Goal: Task Accomplishment & Management: Use online tool/utility

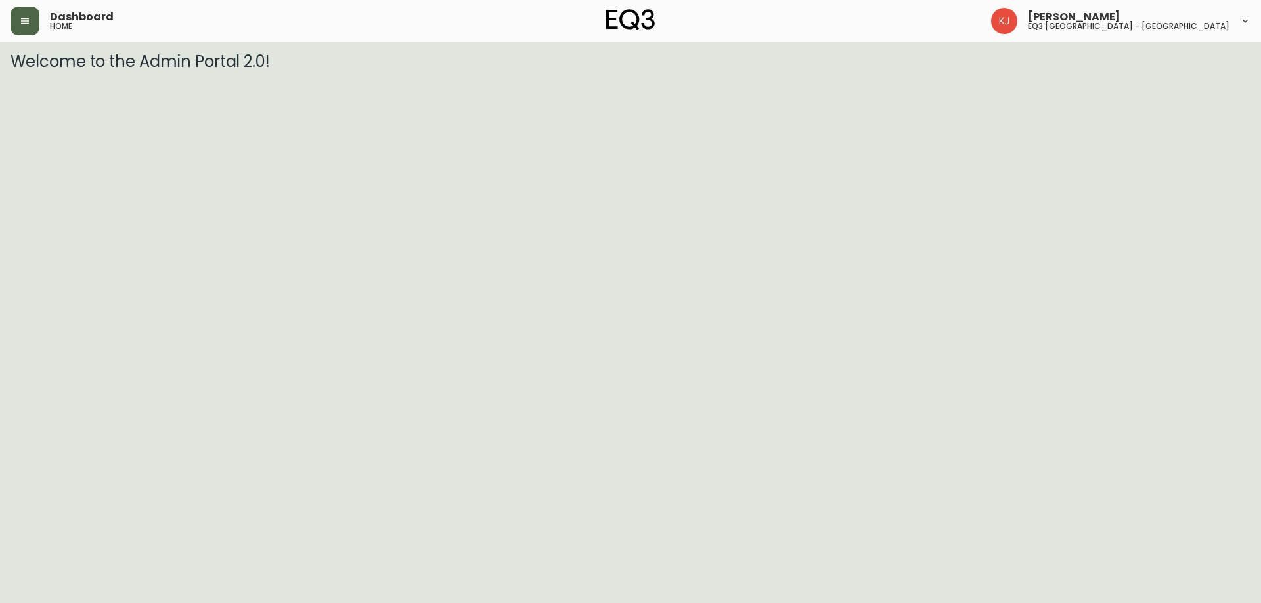
click at [22, 18] on icon "button" at bounding box center [25, 20] width 8 height 5
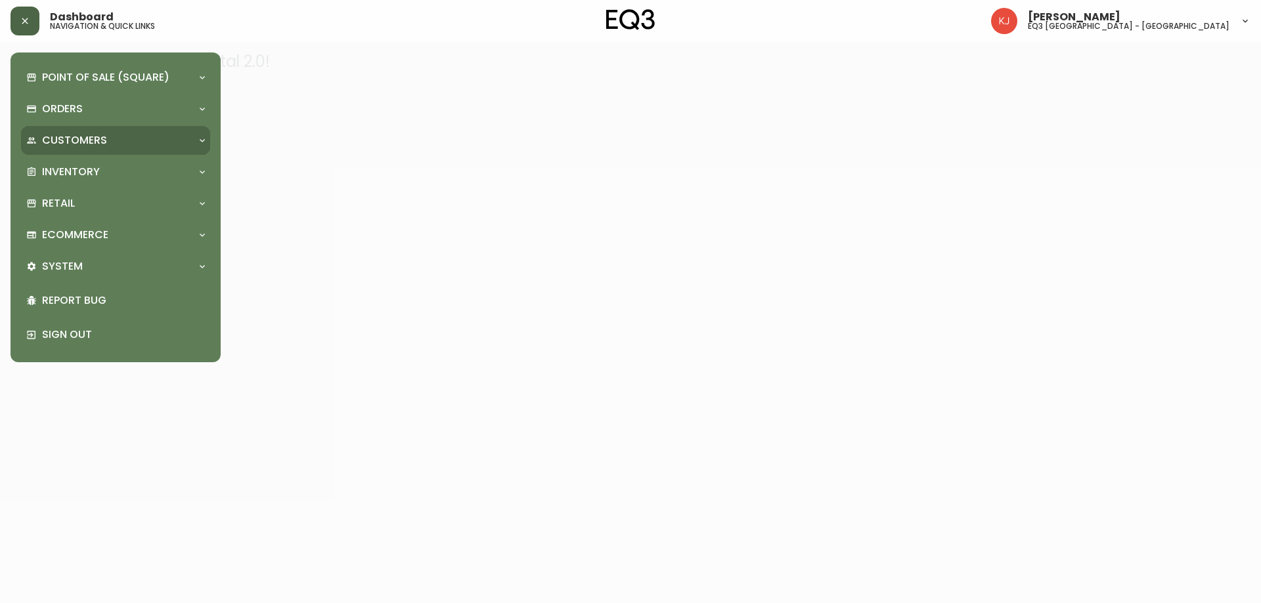
click at [74, 133] on p "Customers" at bounding box center [74, 140] width 65 height 14
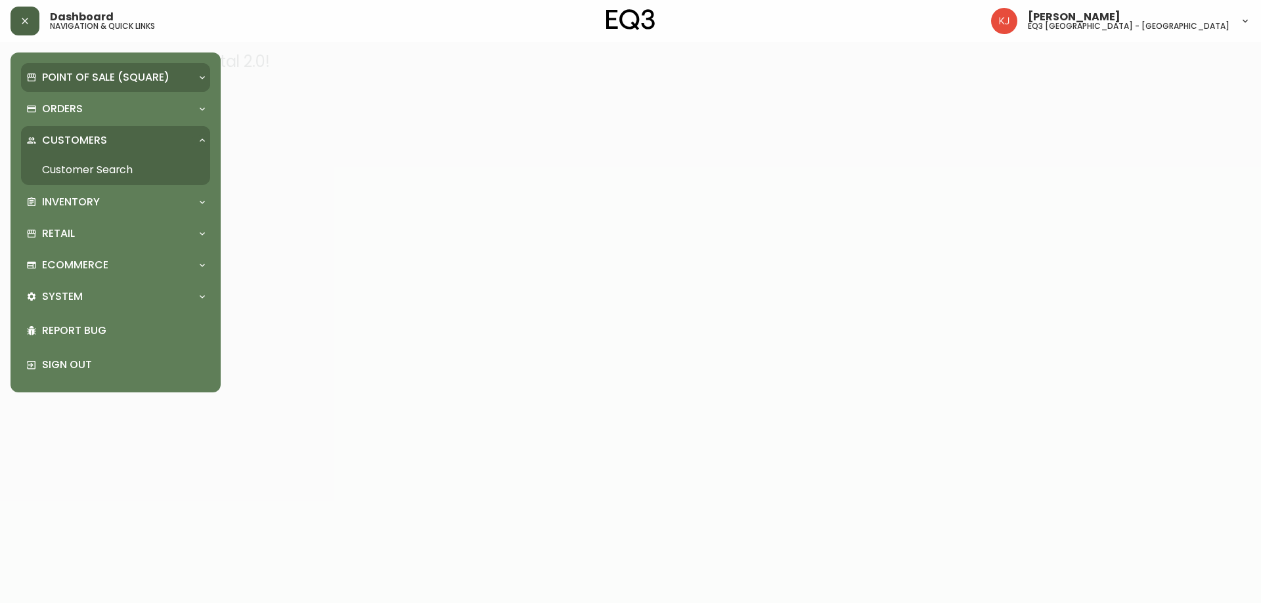
click at [89, 77] on p "Point of Sale (Square)" at bounding box center [105, 77] width 127 height 14
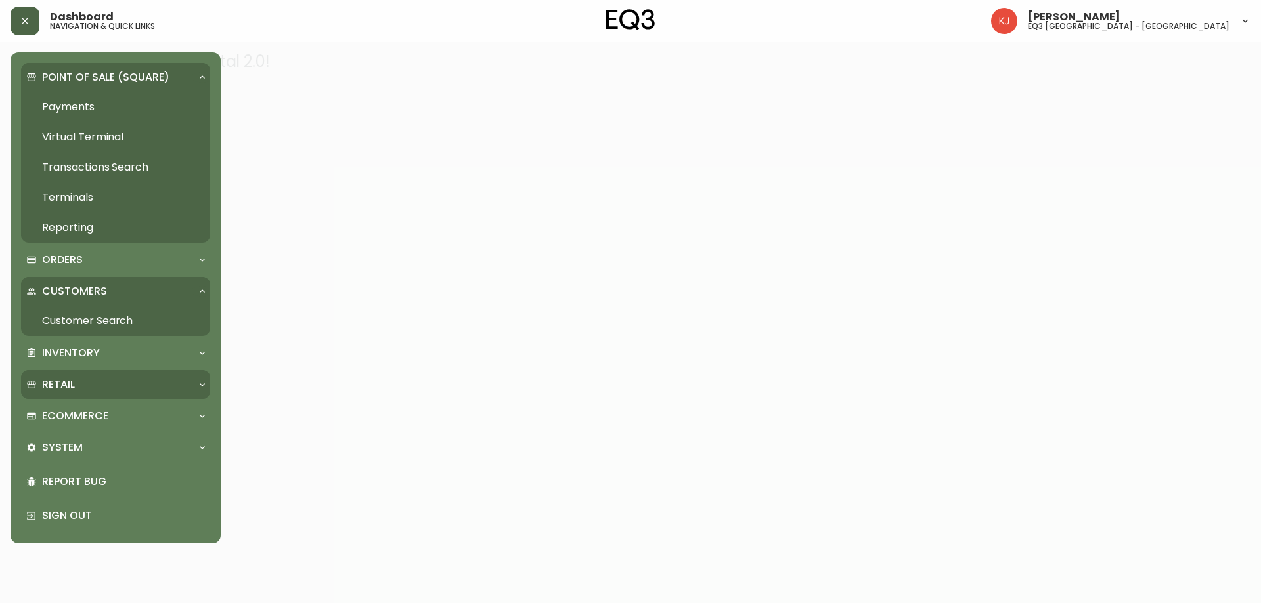
click at [71, 380] on p "Retail" at bounding box center [58, 385] width 33 height 14
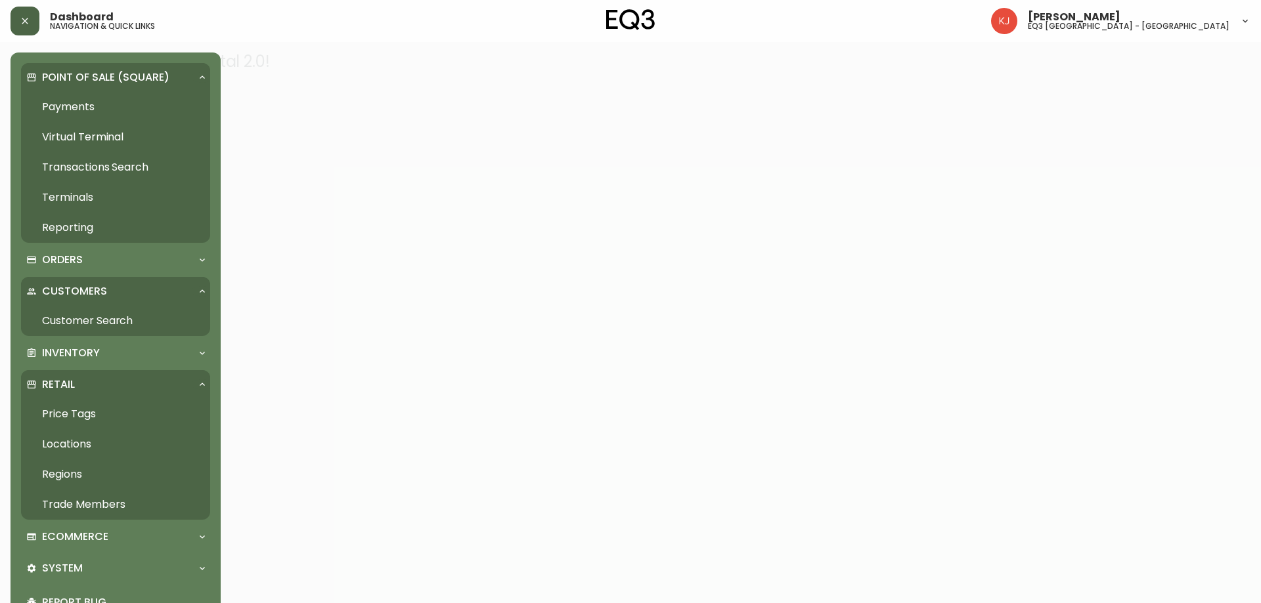
click at [75, 414] on link "Price Tags" at bounding box center [115, 414] width 189 height 30
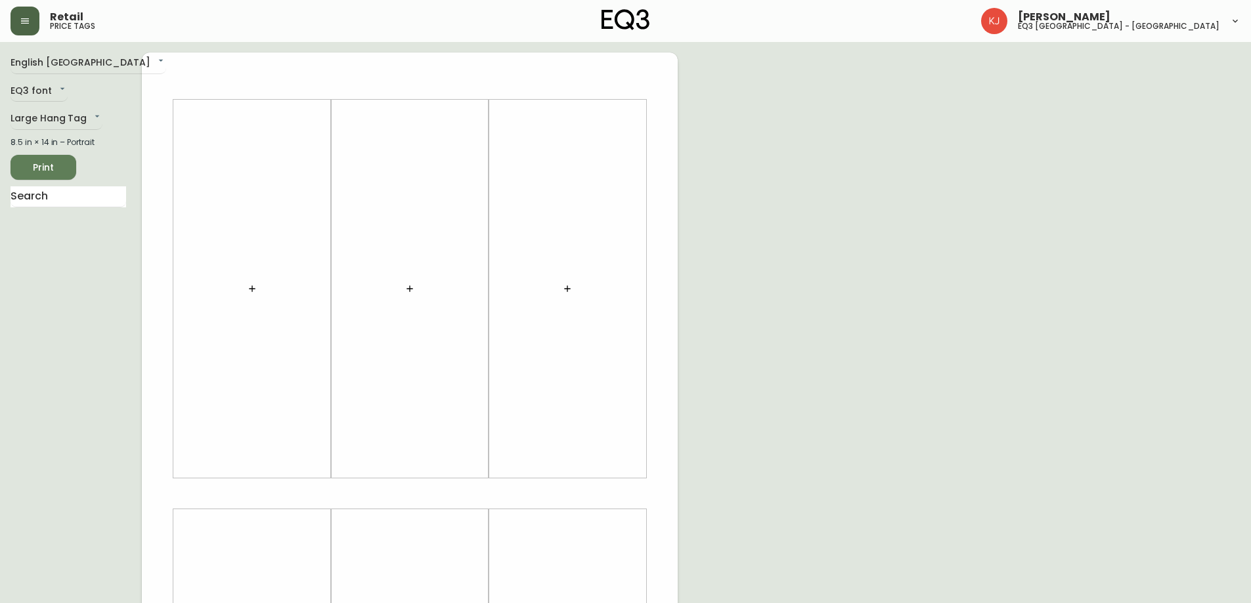
click at [56, 47] on main "English [GEOGRAPHIC_DATA] en_CA EQ3 font EQ3 Large Hang Tag large 8.5 in × 14 i…" at bounding box center [625, 488] width 1251 height 893
click at [56, 59] on body "Retail price tags [PERSON_NAME] eq3 [GEOGRAPHIC_DATA] - [GEOGRAPHIC_DATA] Engli…" at bounding box center [625, 467] width 1251 height 935
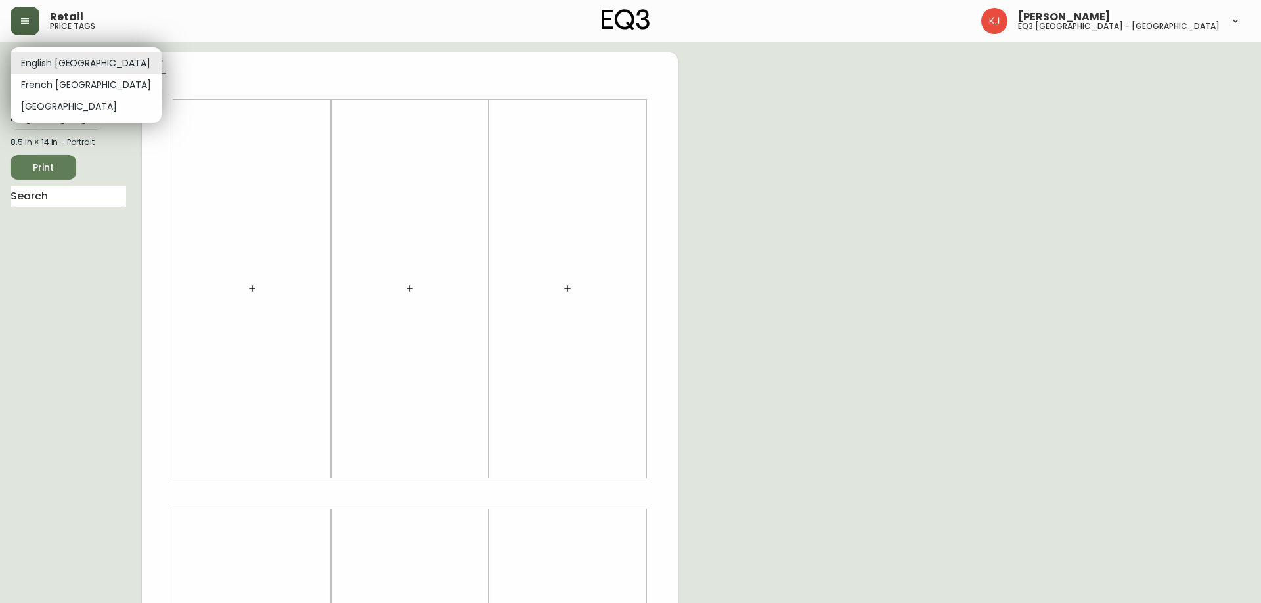
click at [56, 84] on li "French [GEOGRAPHIC_DATA]" at bounding box center [86, 85] width 151 height 22
type input "fr_CA"
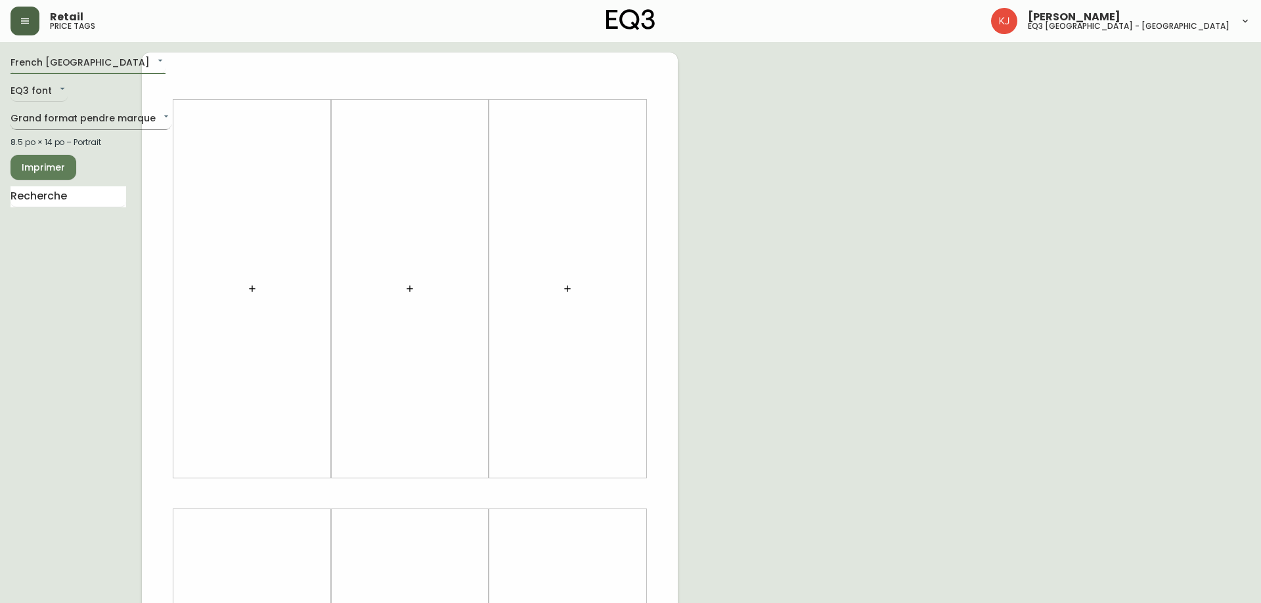
click at [49, 118] on body "Retail price tags [PERSON_NAME] eq3 [GEOGRAPHIC_DATA] - [GEOGRAPHIC_DATA] [GEOG…" at bounding box center [630, 467] width 1261 height 935
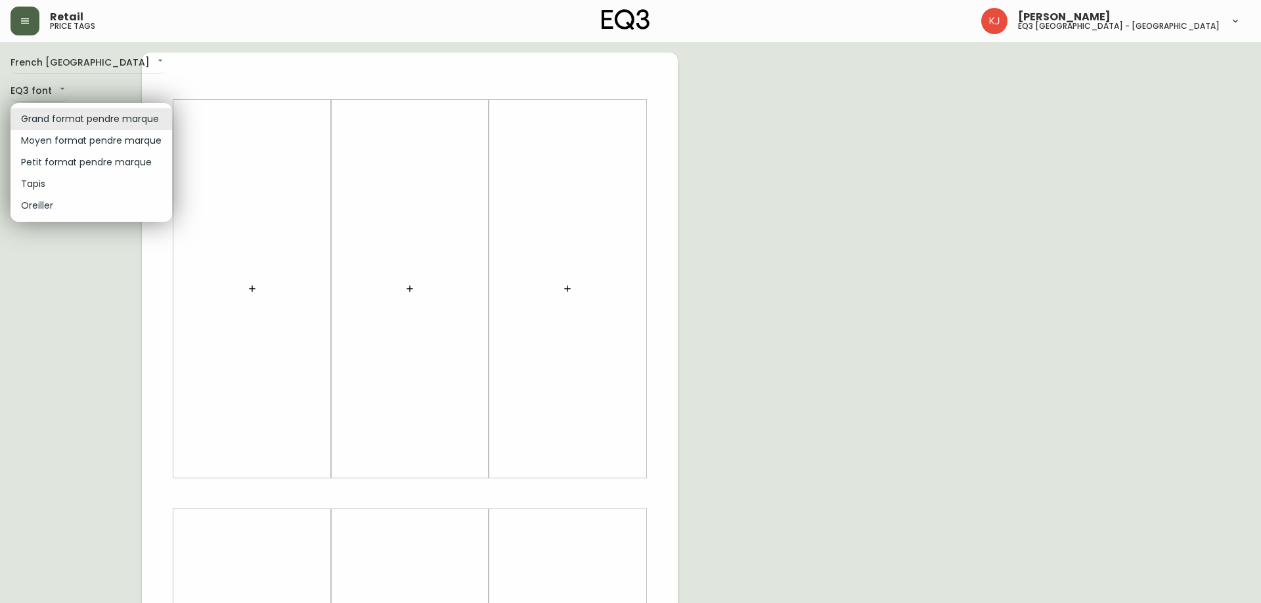
click at [50, 164] on li "Petit format pendre marque" at bounding box center [92, 163] width 162 height 22
type input "small"
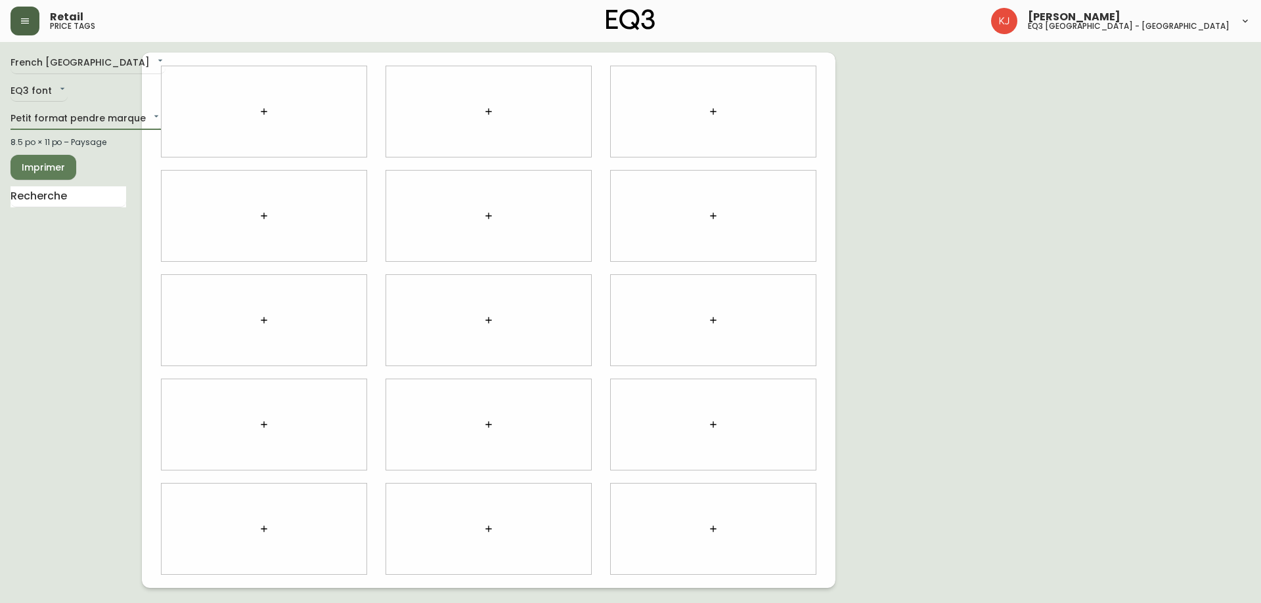
click at [490, 114] on icon "button" at bounding box center [488, 111] width 11 height 11
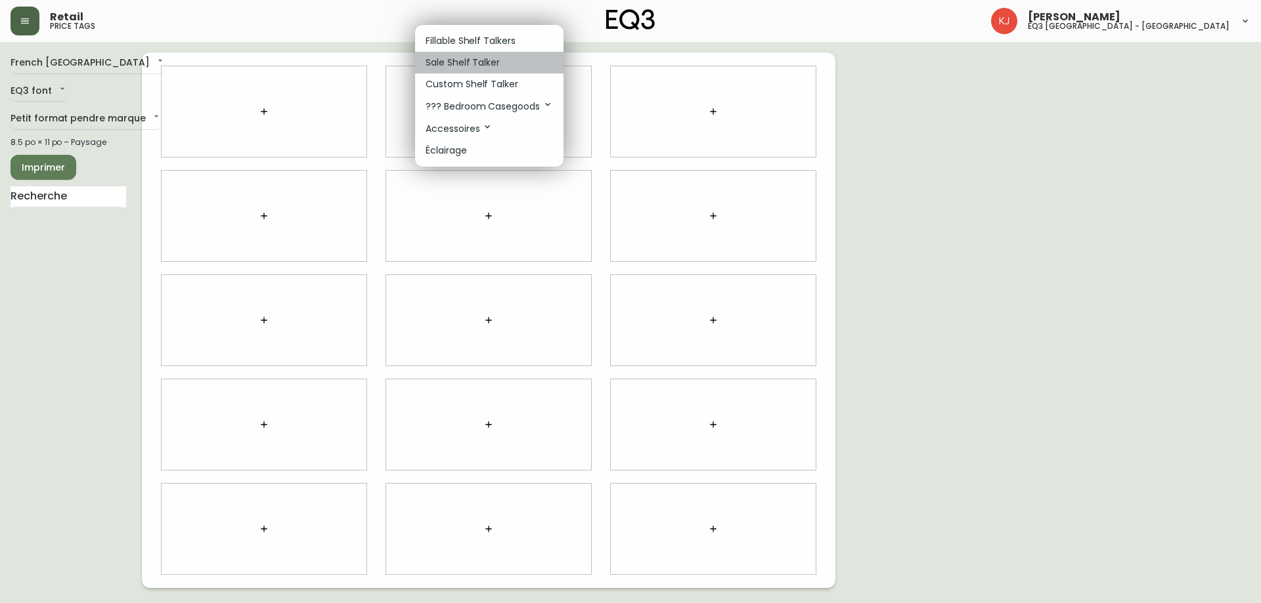
click at [475, 60] on p "Sale Shelf Talker" at bounding box center [462, 63] width 74 height 14
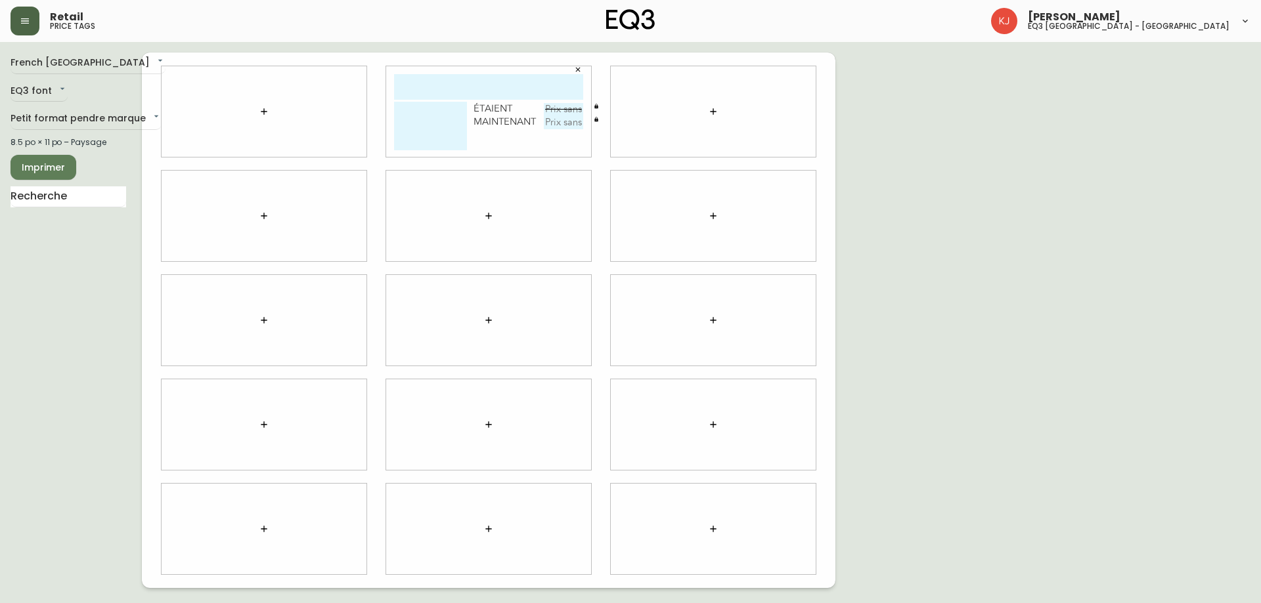
click at [460, 91] on input "text" at bounding box center [488, 87] width 189 height 26
type input "S"
type input "L"
type input "lUCY + SPHERE XL"
type textarea "DEMONSTRATEUR"
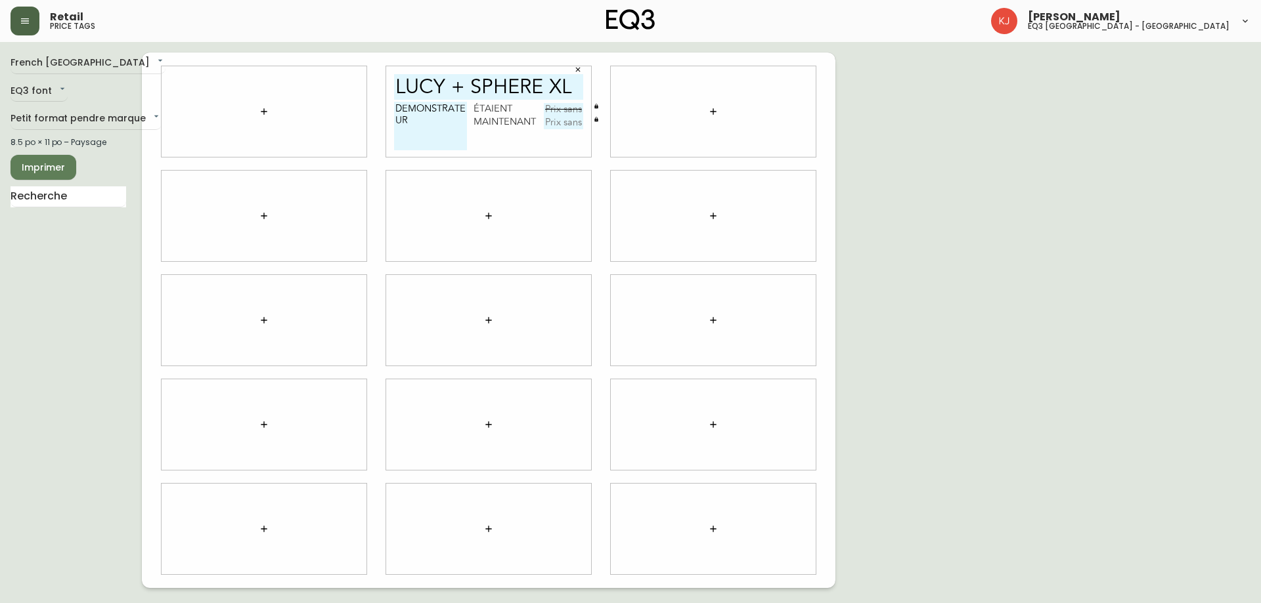
click at [552, 112] on input "text" at bounding box center [563, 109] width 39 height 13
type input "239.99"
click at [568, 122] on input "text" at bounding box center [563, 122] width 39 height 13
type input "120$"
click at [40, 158] on button "Imprimer" at bounding box center [44, 167] width 66 height 25
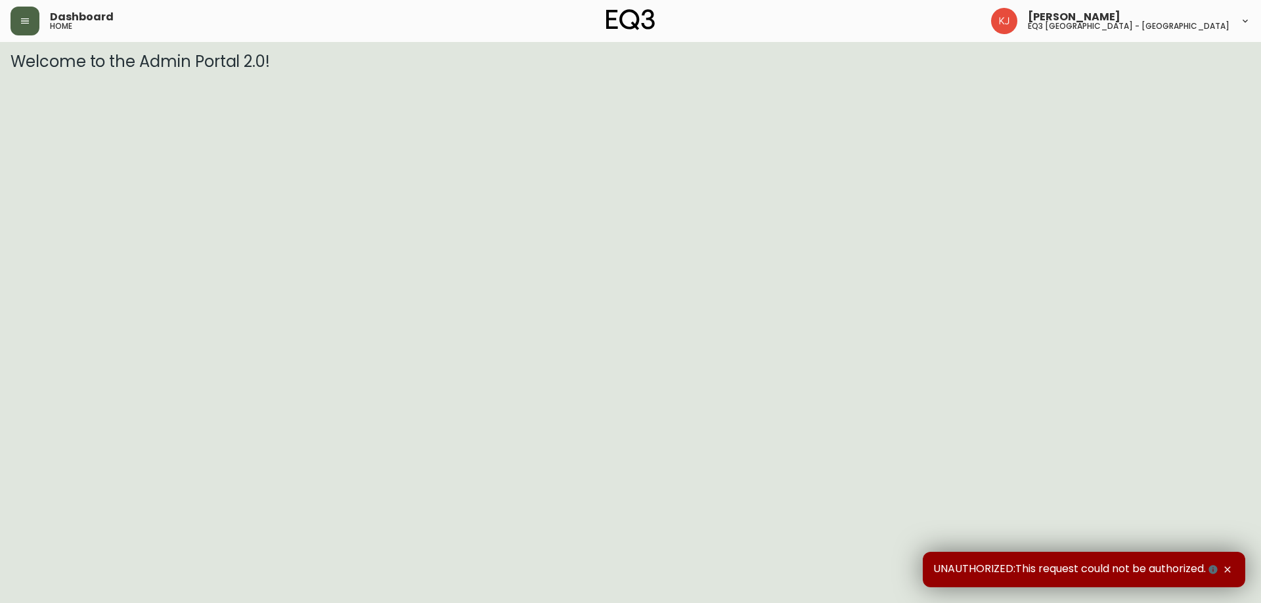
click at [15, 29] on button "button" at bounding box center [25, 21] width 29 height 29
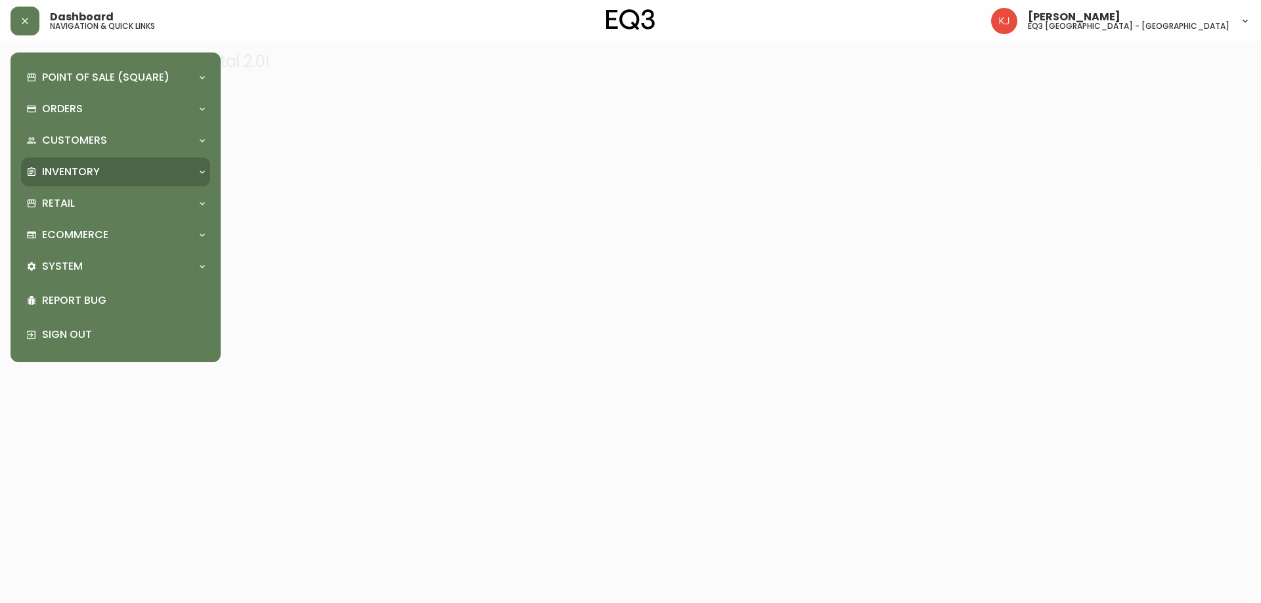
click at [67, 173] on p "Inventory" at bounding box center [71, 172] width 58 height 14
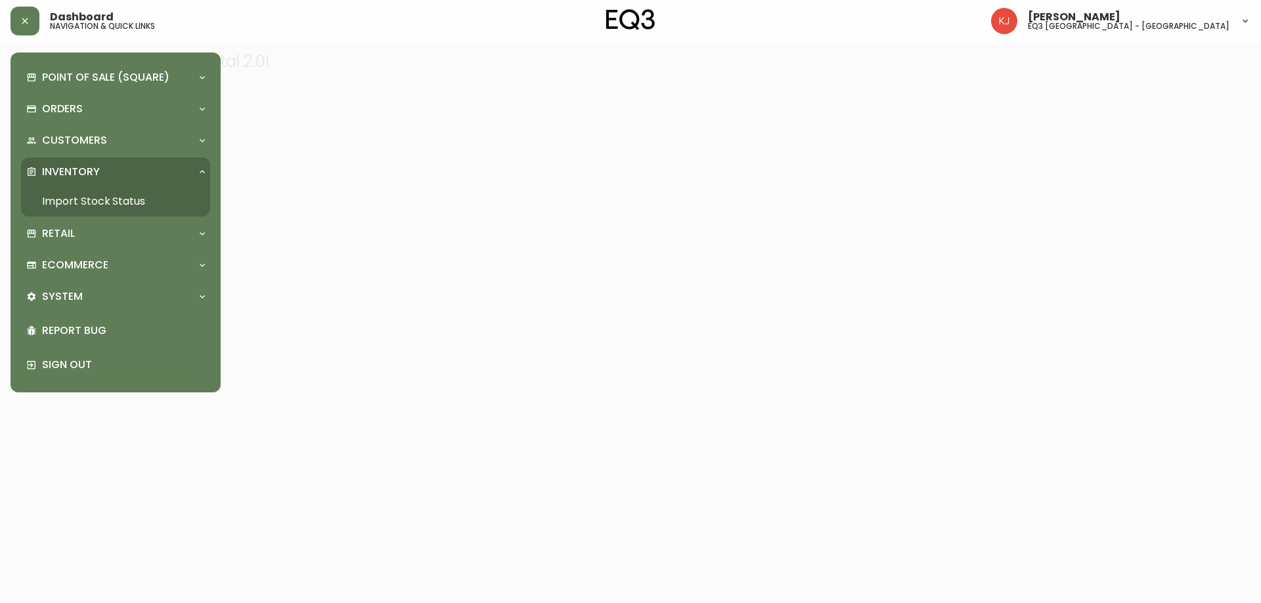
click at [87, 194] on link "Import Stock Status" at bounding box center [115, 201] width 189 height 30
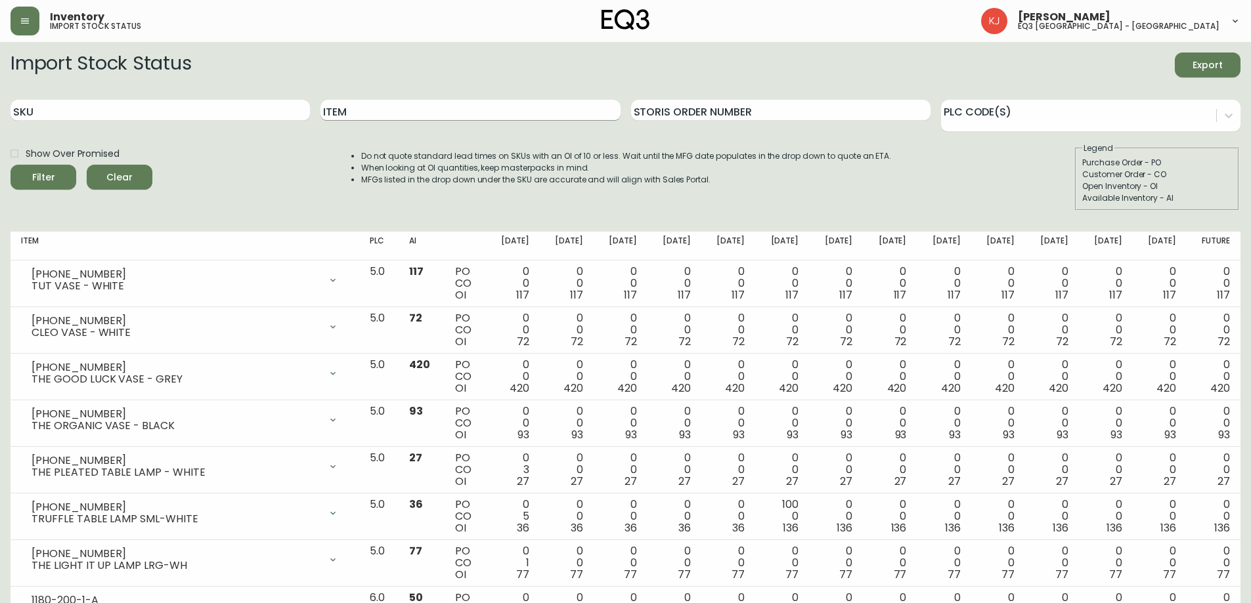
click at [370, 112] on input "Item" at bounding box center [469, 110] width 299 height 21
click at [11, 165] on button "Filter" at bounding box center [44, 177] width 66 height 25
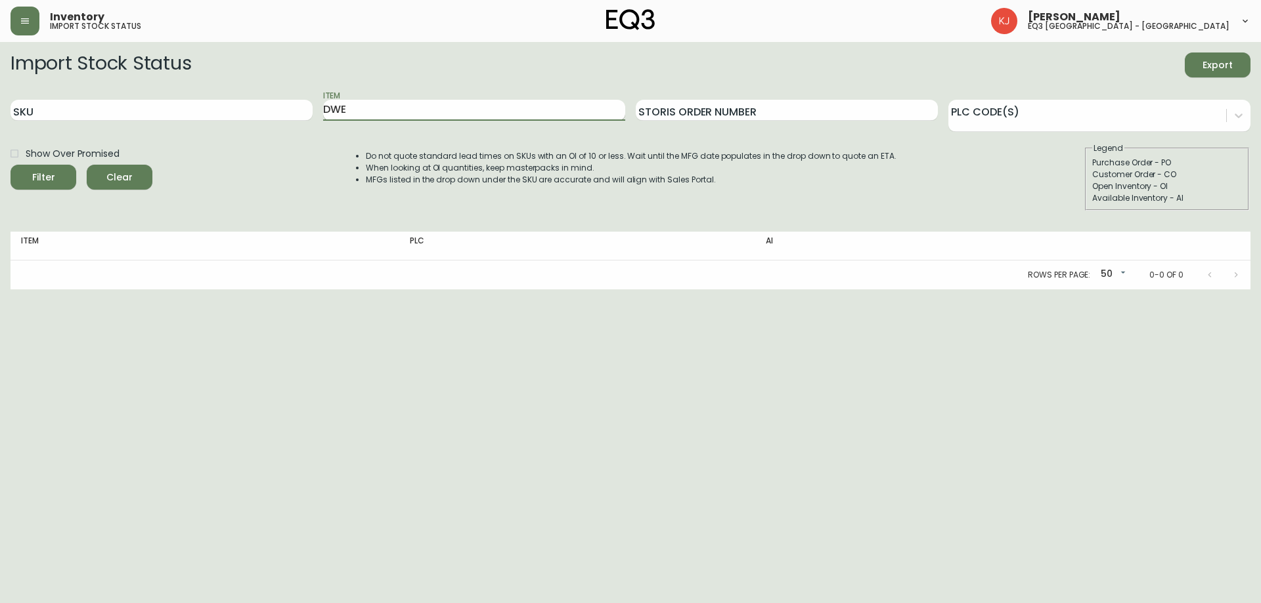
type input "DWE"
click at [11, 165] on button "Filter" at bounding box center [44, 177] width 66 height 25
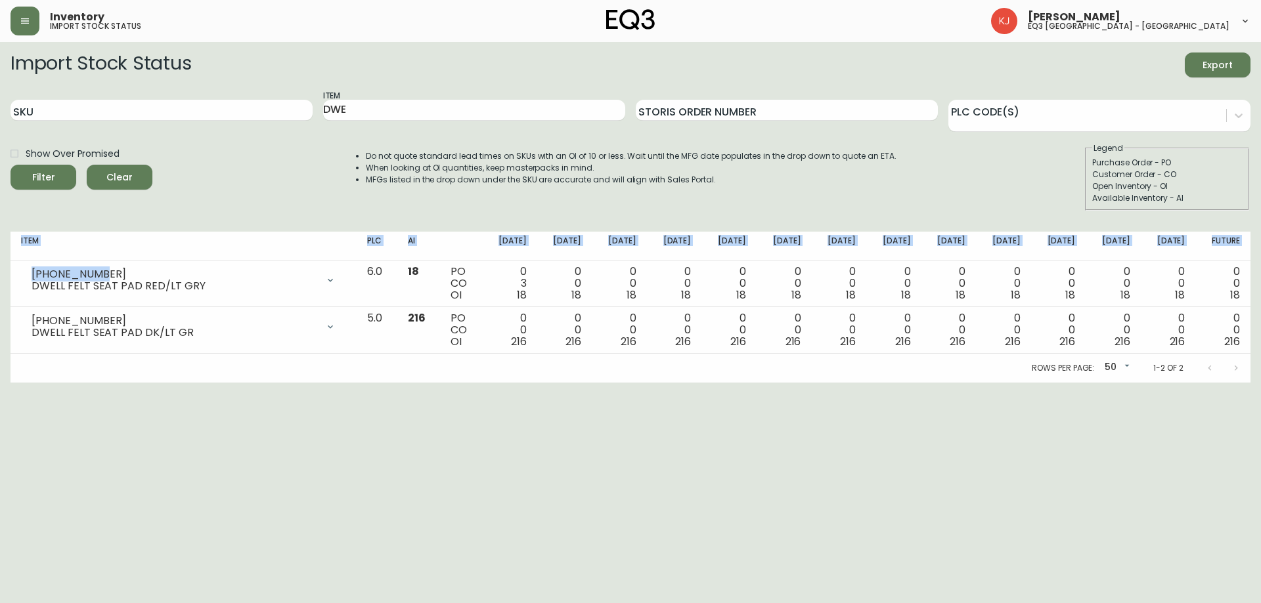
drag, startPoint x: 100, startPoint y: 271, endPoint x: 0, endPoint y: 271, distance: 100.5
click at [0, 271] on main "Import Stock Status Export SKU Item DWE Storis Order Number PLC Code(s) Show Ov…" at bounding box center [630, 212] width 1261 height 341
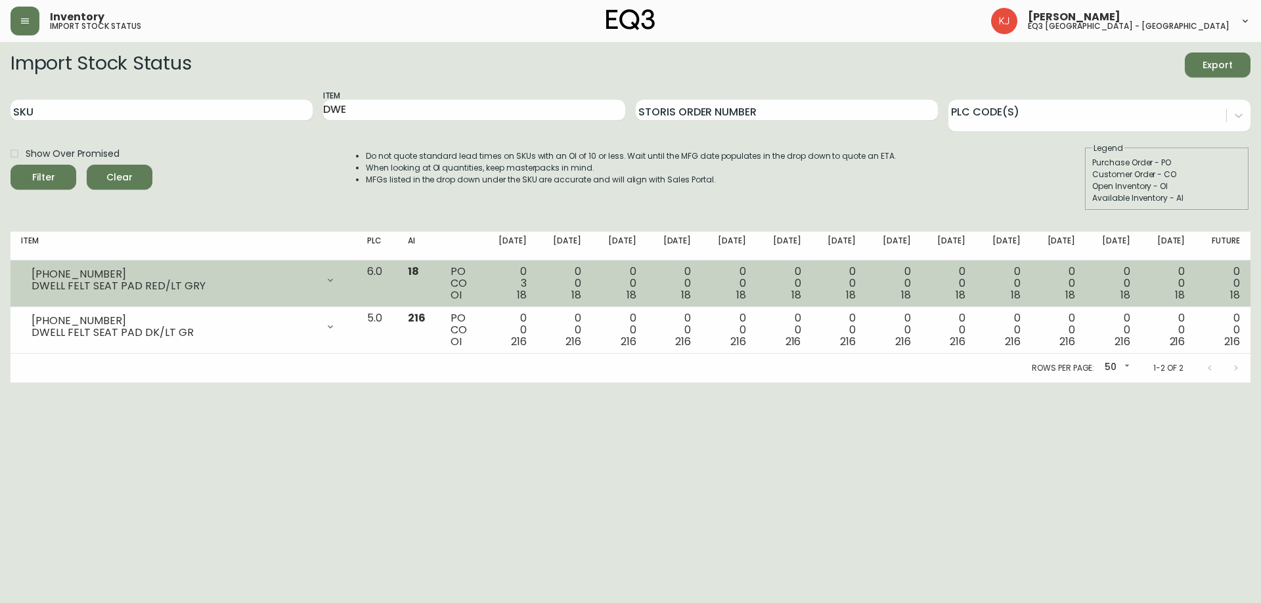
click at [117, 280] on div "DWELL FELT SEAT PAD RED/LT GRY" at bounding box center [175, 286] width 286 height 12
drag, startPoint x: 105, startPoint y: 271, endPoint x: 33, endPoint y: 274, distance: 72.3
click at [33, 274] on div "3220-700-27" at bounding box center [175, 275] width 286 height 12
copy div "3220-700-27"
